Goal: Find contact information: Find contact information

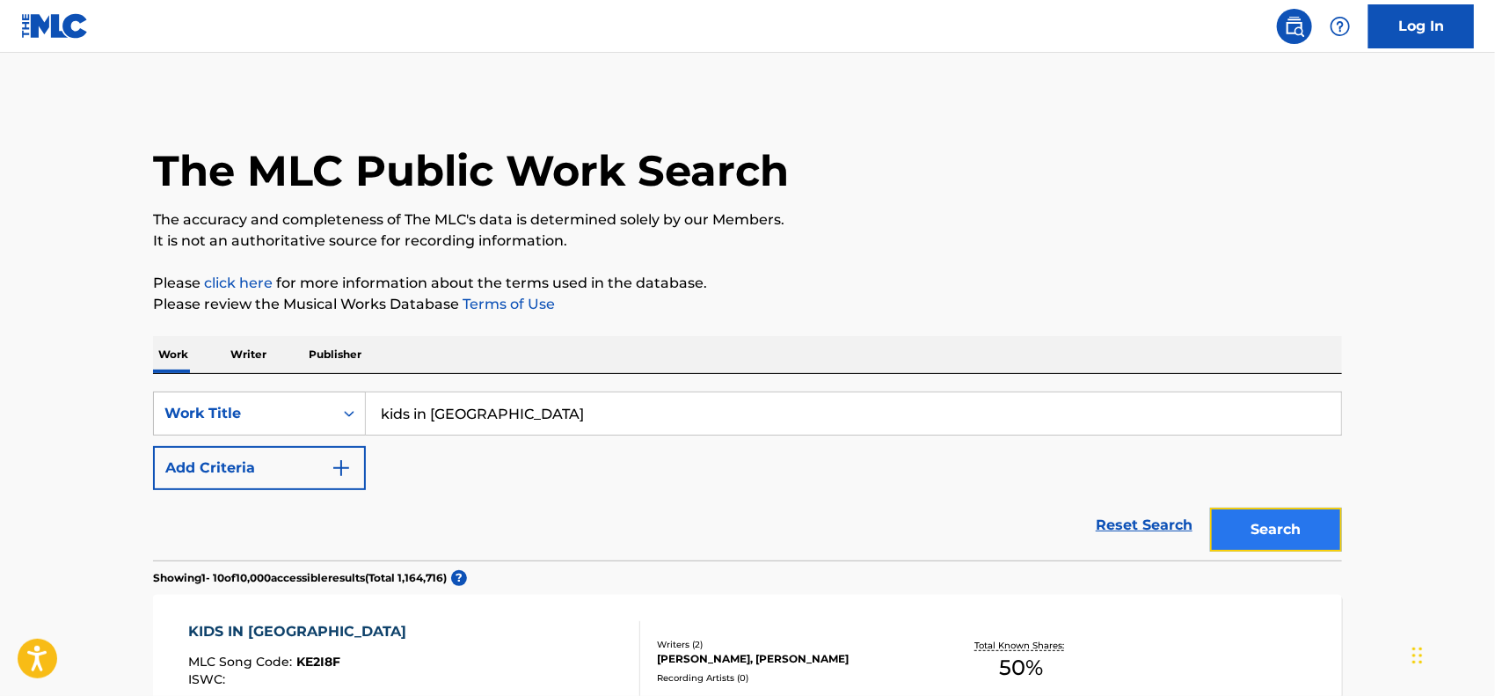
click at [1279, 527] on button "Search" at bounding box center [1276, 529] width 132 height 44
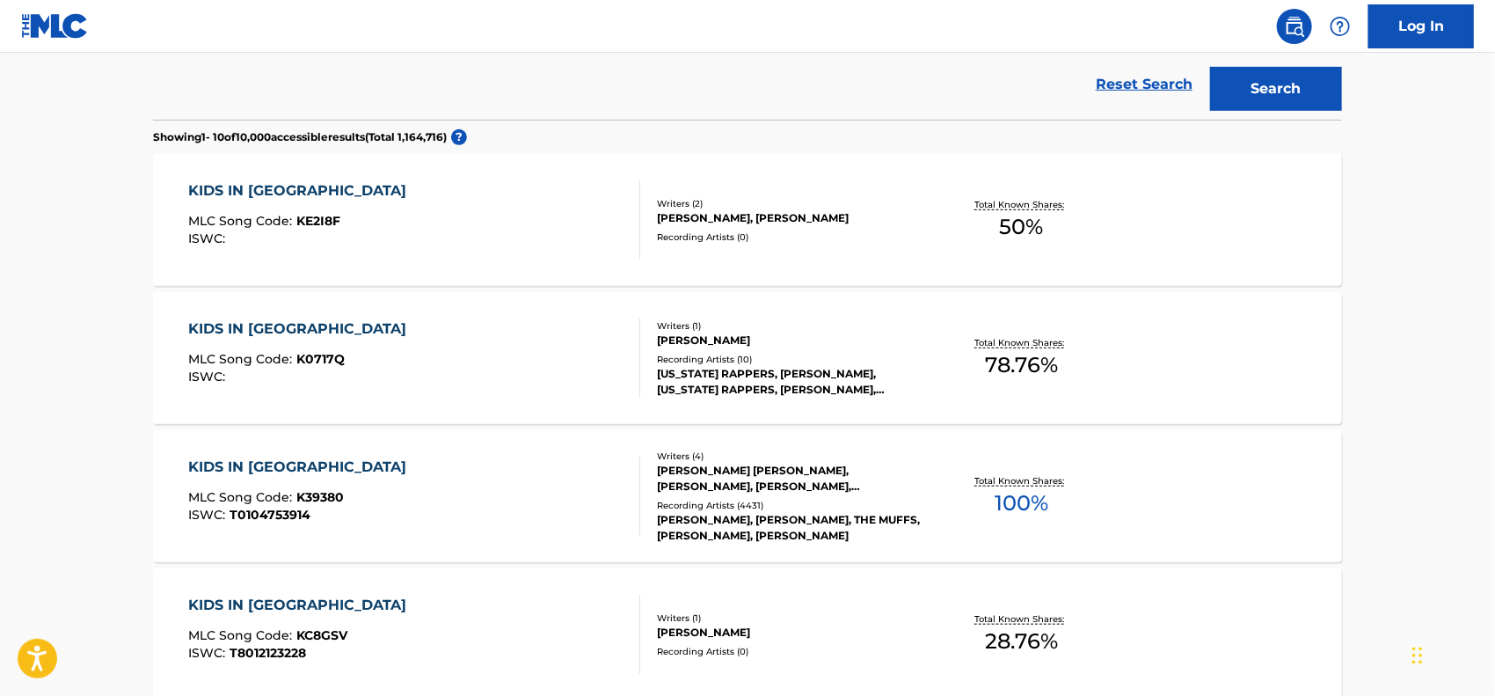
scroll to position [528, 0]
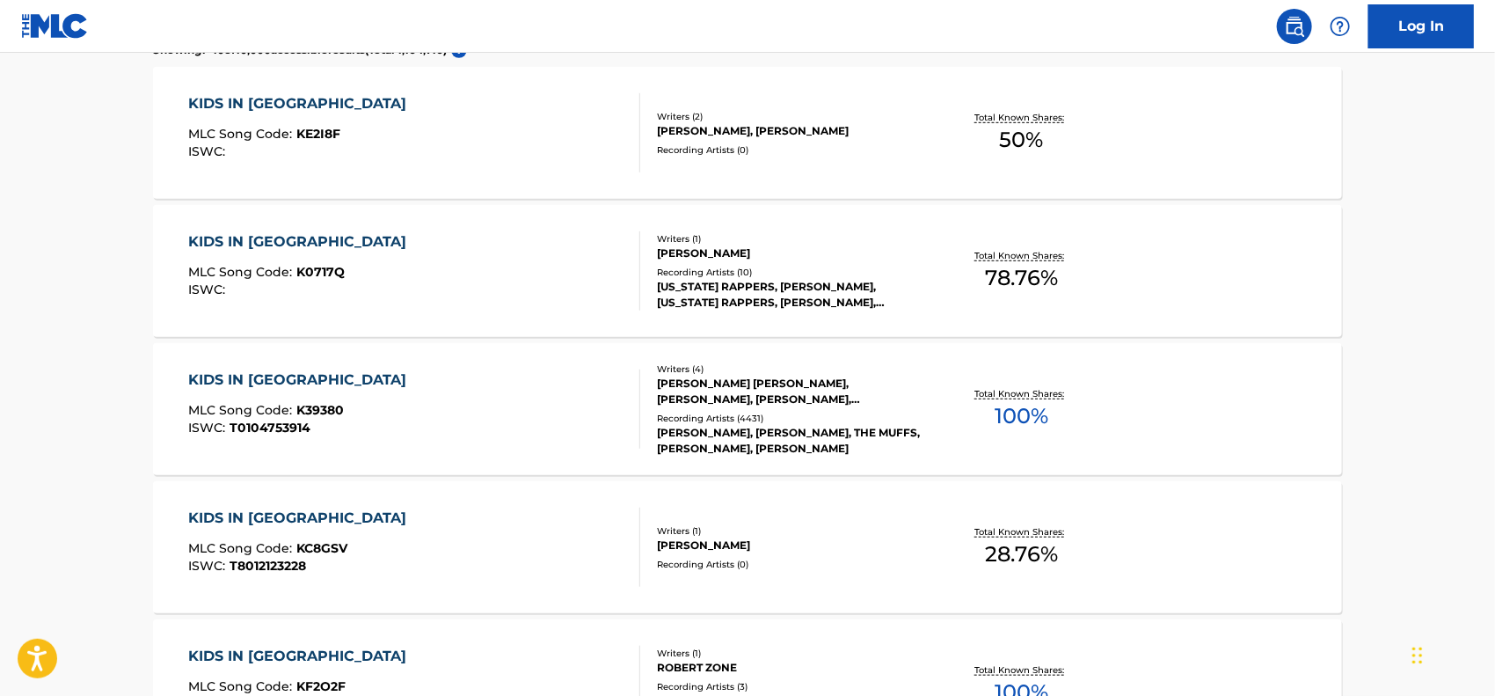
click at [283, 378] on div "KIDS IN [GEOGRAPHIC_DATA]" at bounding box center [302, 379] width 227 height 21
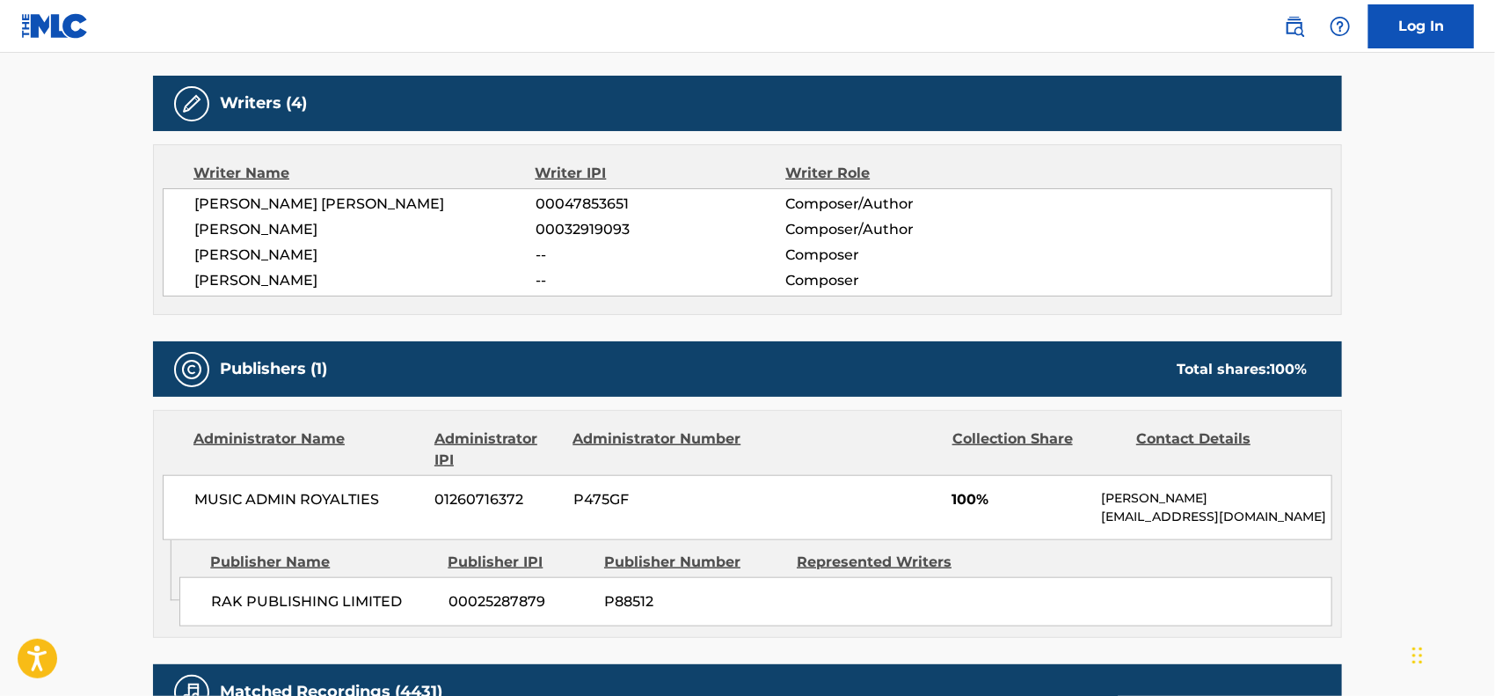
scroll to position [704, 0]
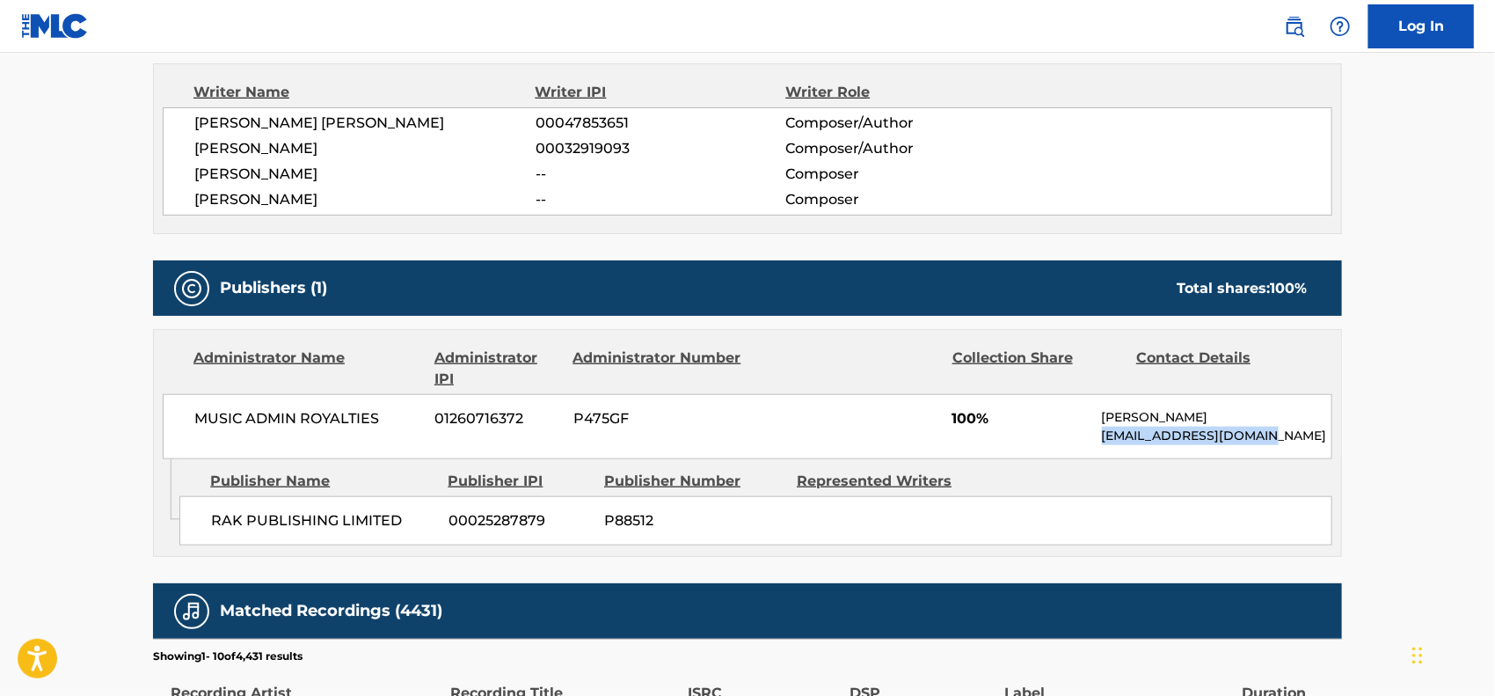
drag, startPoint x: 1275, startPoint y: 434, endPoint x: 1099, endPoint y: 434, distance: 175.9
click at [1099, 434] on div "MUSIC ADMIN ROYALTIES 01260716372 P475GF 100% [PERSON_NAME] [EMAIL_ADDRESS][DOM…" at bounding box center [748, 426] width 1170 height 65
copy p "[EMAIL_ADDRESS][DOMAIN_NAME]"
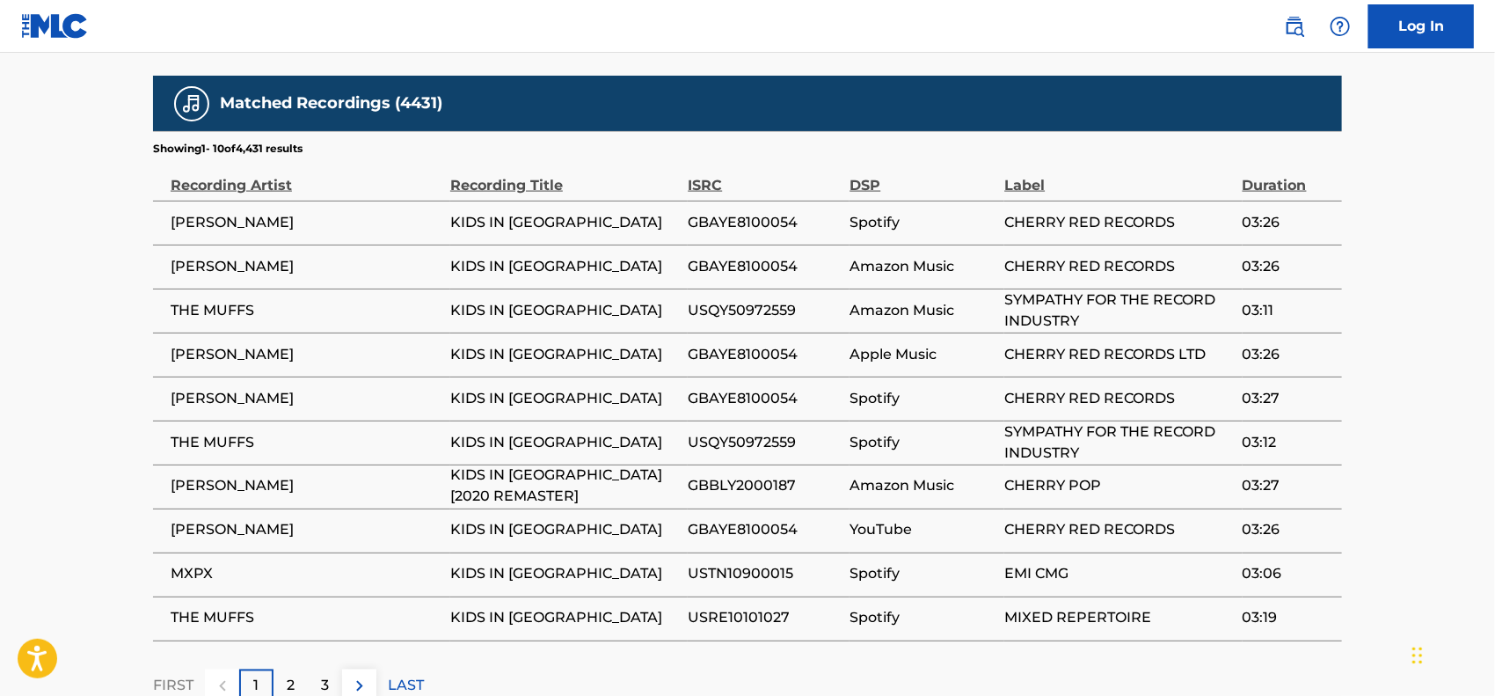
scroll to position [1327, 0]
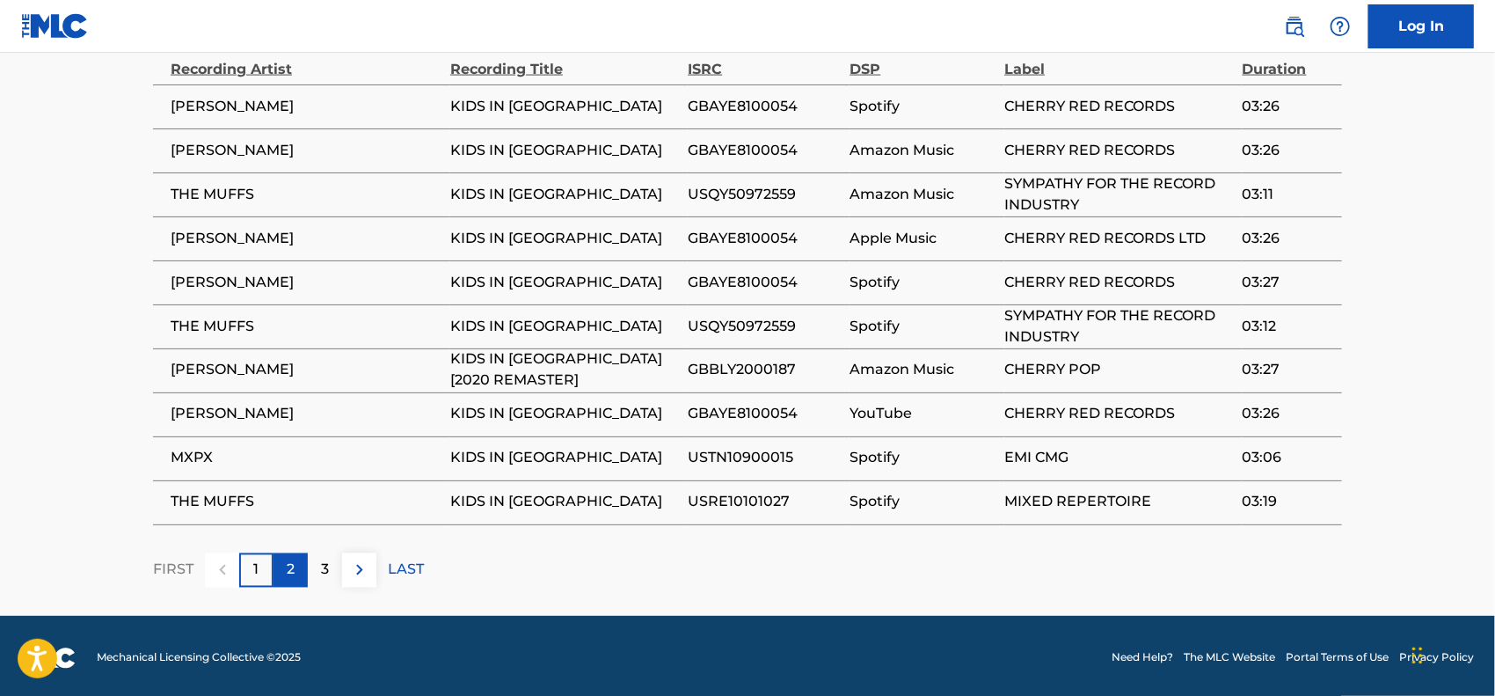
click at [292, 573] on p "2" at bounding box center [291, 569] width 8 height 21
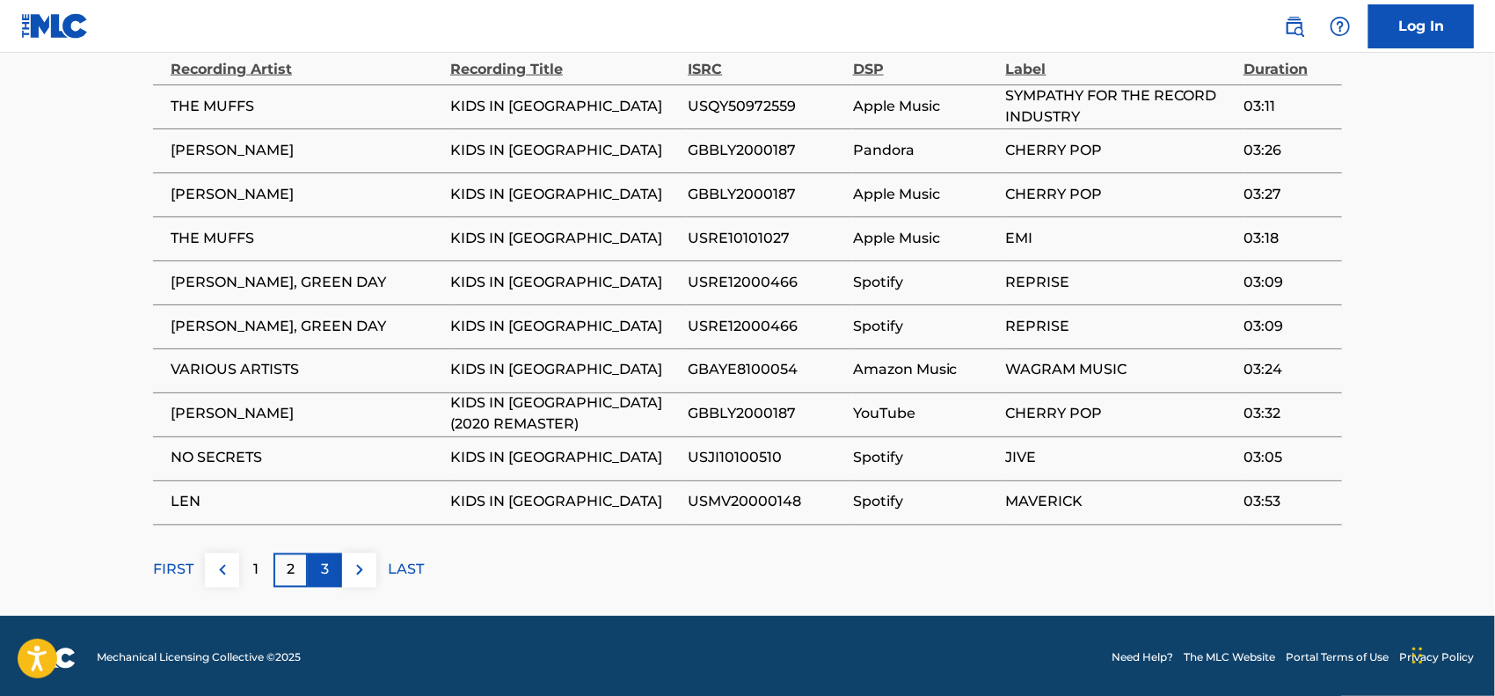
click at [327, 569] on p "3" at bounding box center [325, 569] width 8 height 21
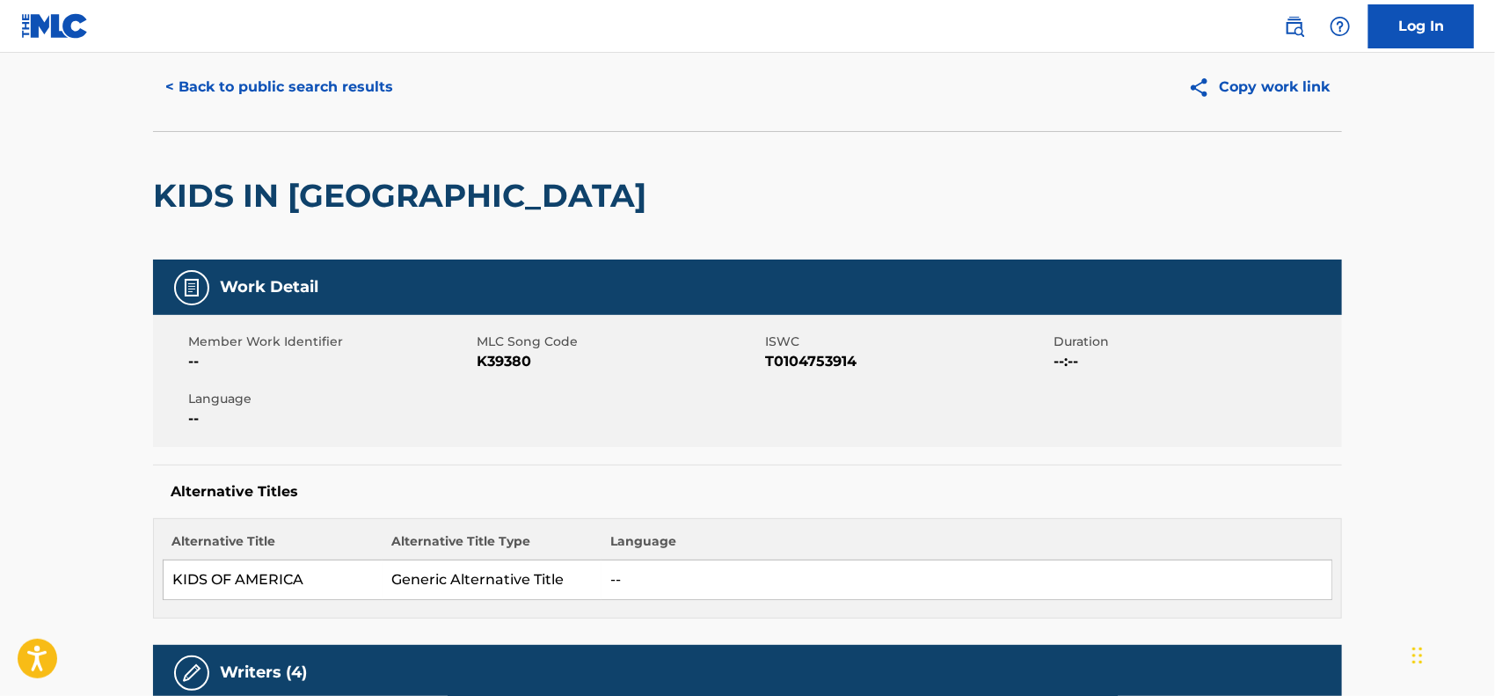
scroll to position [0, 0]
